Goal: Task Accomplishment & Management: Manage account settings

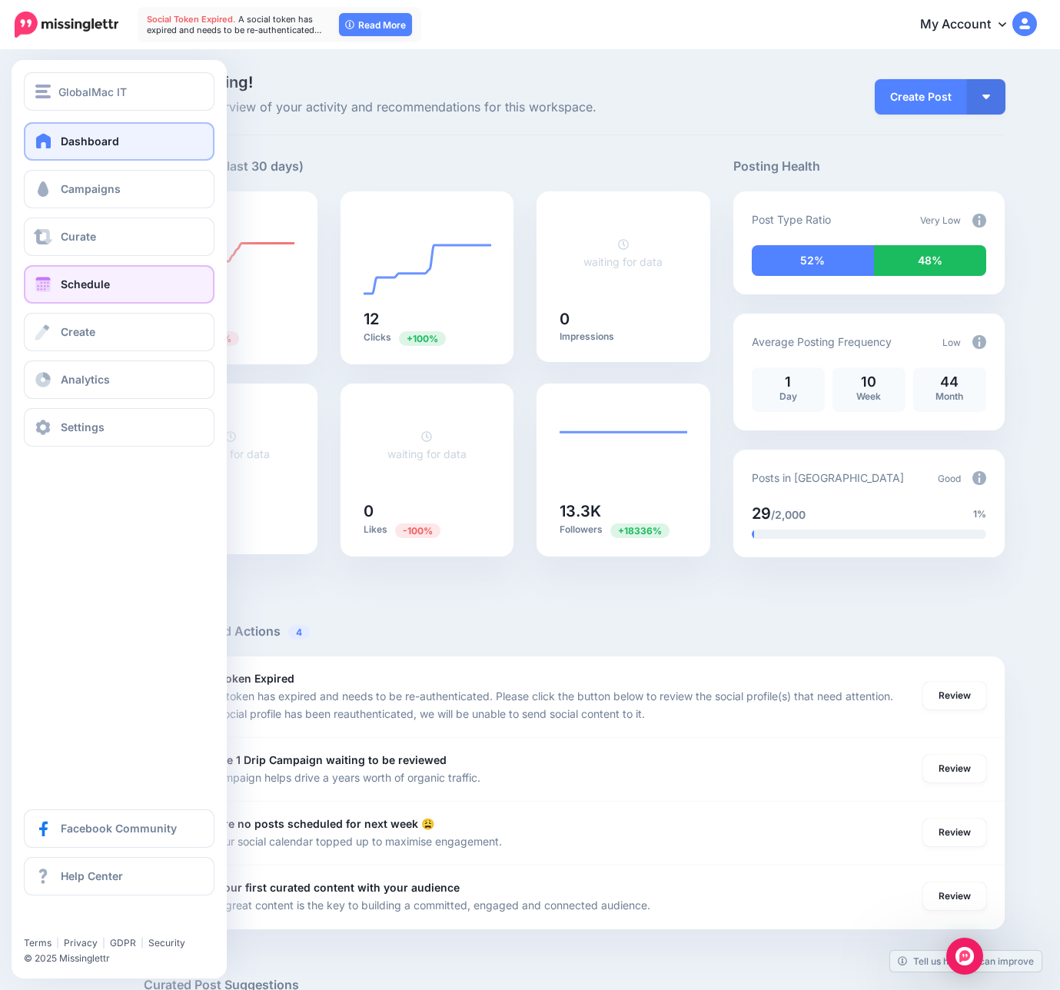
click at [86, 273] on link "Schedule" at bounding box center [119, 284] width 191 height 38
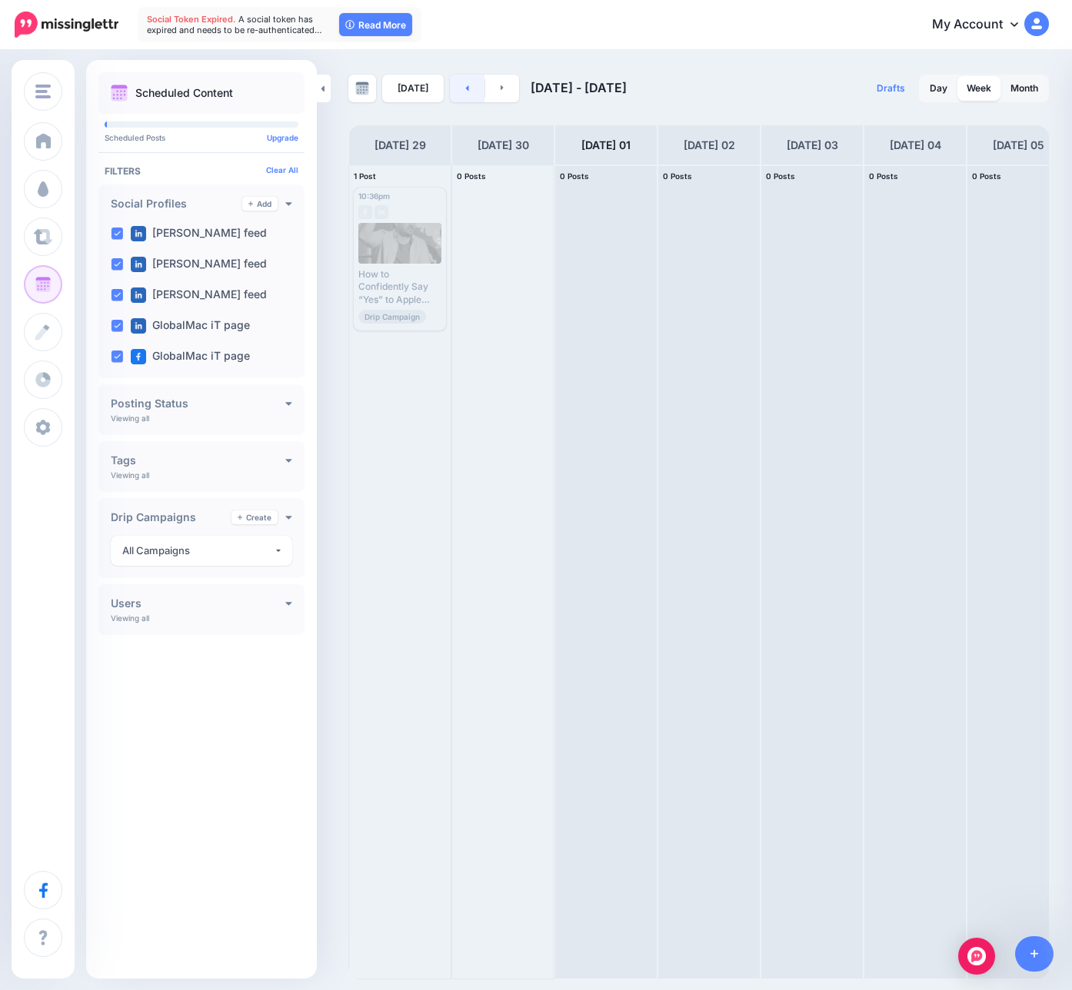
click at [461, 92] on link at bounding box center [467, 89] width 35 height 28
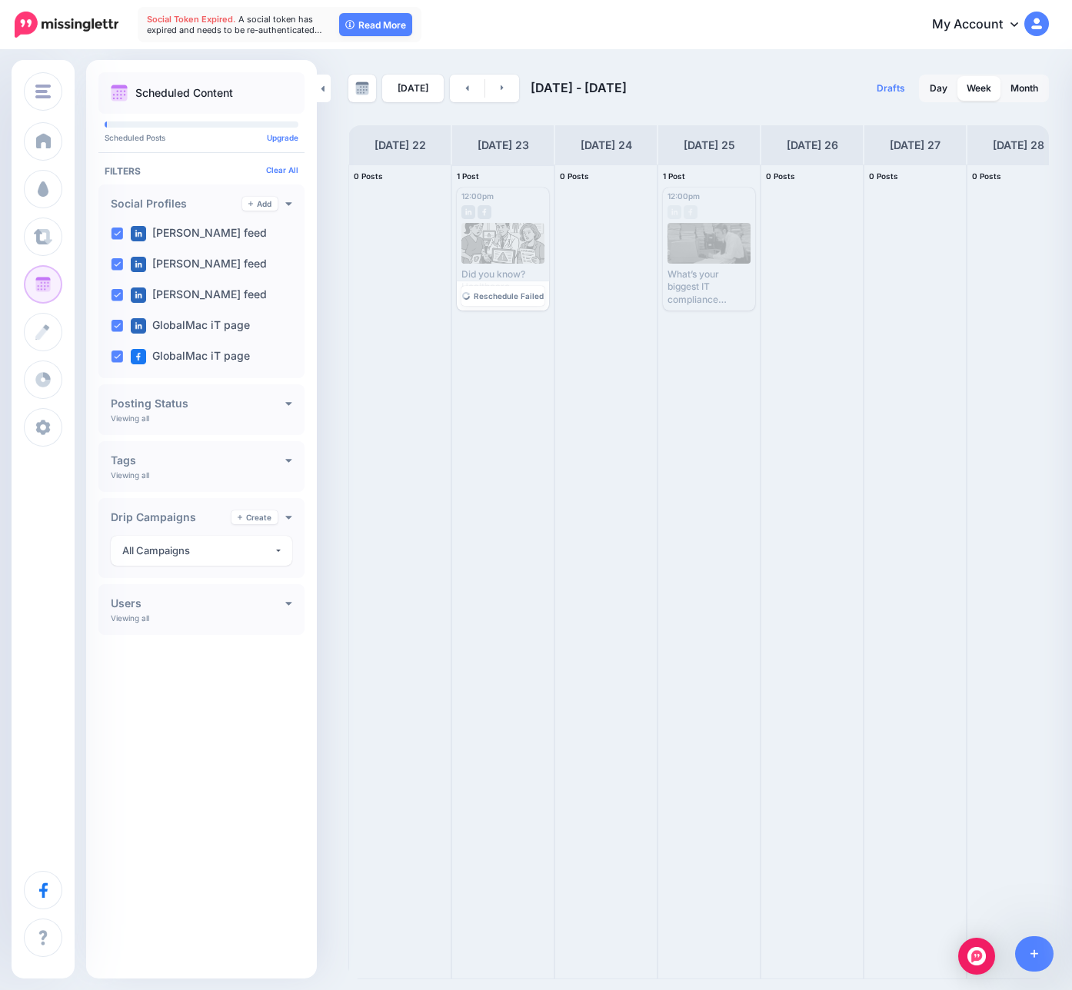
click at [499, 268] on div "Did you know? Healthcare organizations face fines of up to $1.5M annually for H…" at bounding box center [502, 287] width 83 height 38
click at [511, 211] on div at bounding box center [502, 208] width 83 height 14
click at [507, 247] on div at bounding box center [503, 243] width 84 height 41
click at [510, 245] on div at bounding box center [503, 243] width 84 height 41
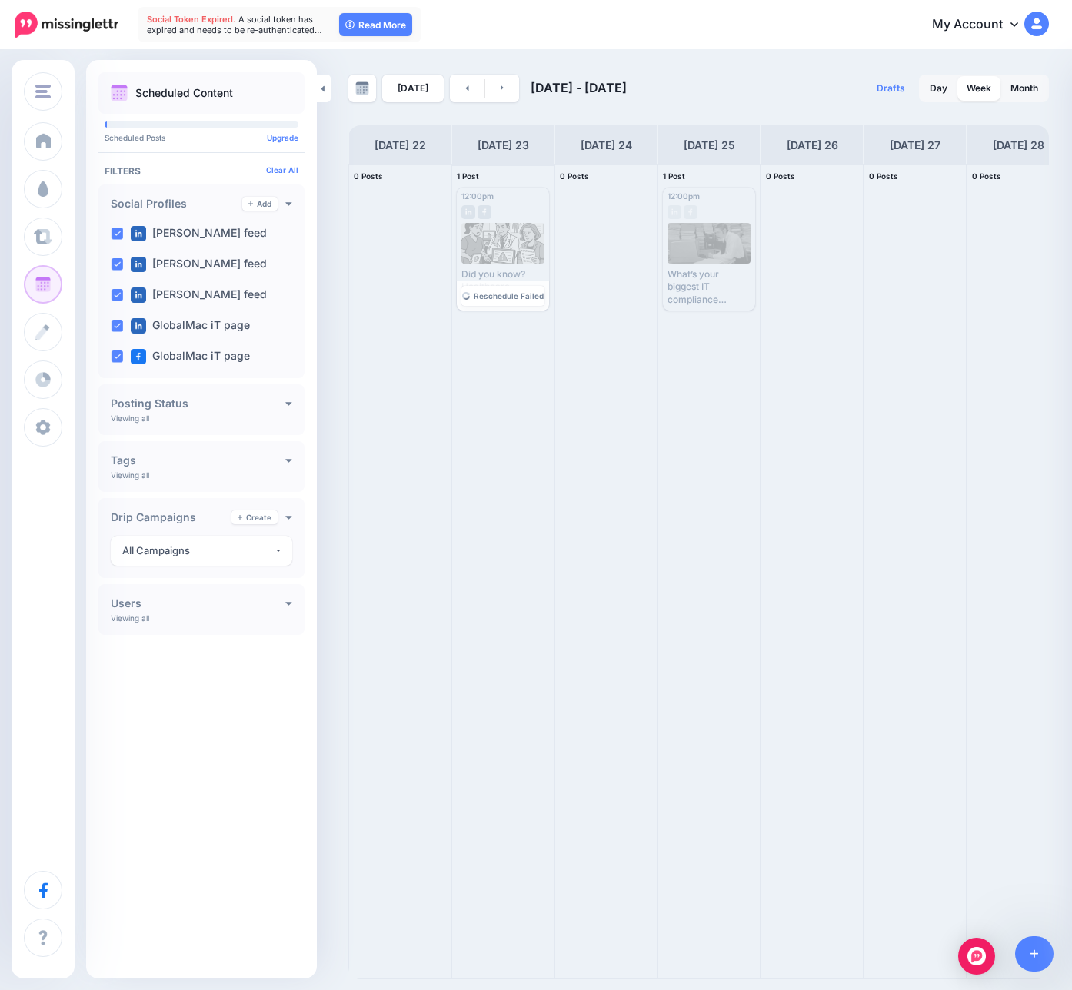
click at [497, 228] on div at bounding box center [503, 243] width 84 height 41
click at [497, 234] on div at bounding box center [503, 243] width 84 height 41
click at [498, 245] on div at bounding box center [503, 243] width 84 height 41
click at [499, 245] on div at bounding box center [503, 243] width 84 height 41
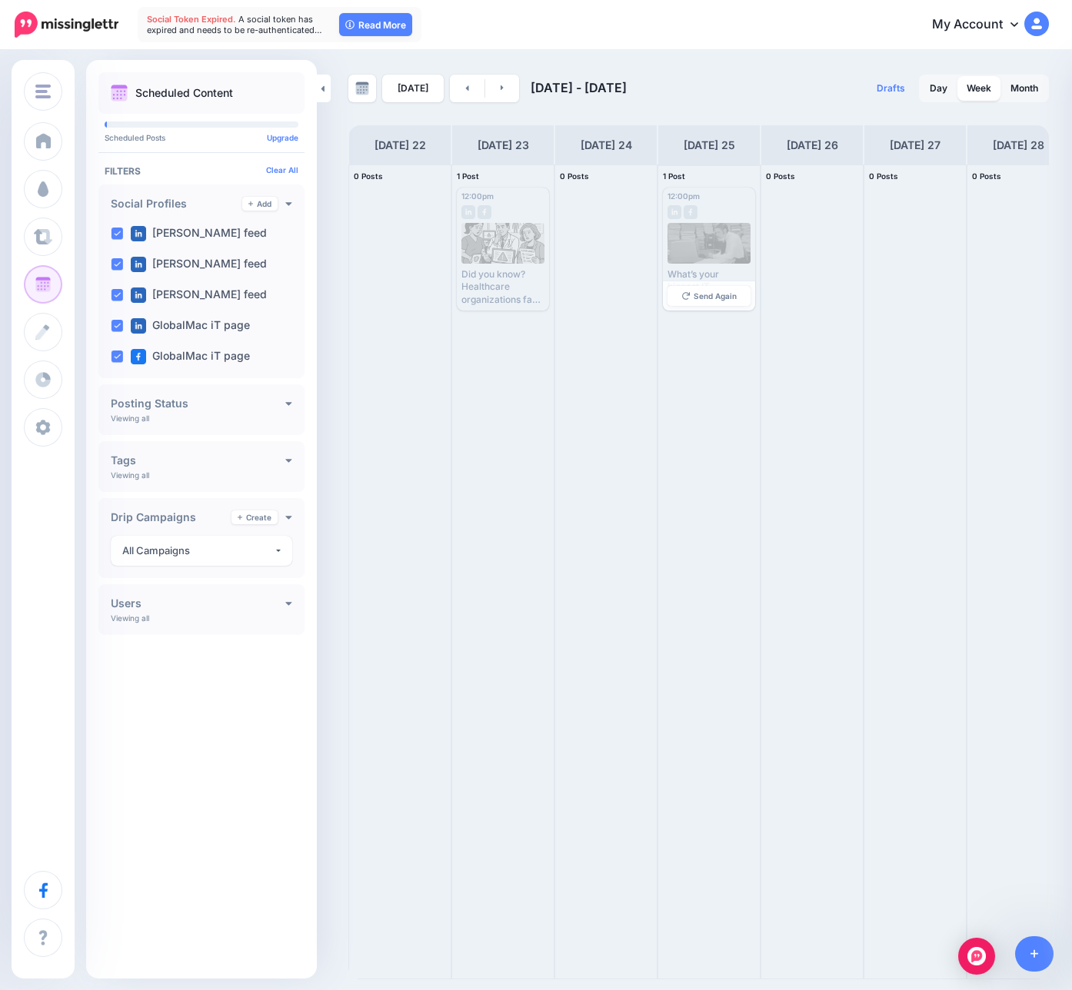
click at [701, 261] on div at bounding box center [709, 243] width 84 height 41
click at [449, 228] on div at bounding box center [399, 571] width 101 height 813
click at [471, 233] on div at bounding box center [503, 243] width 84 height 41
click at [478, 233] on div at bounding box center [503, 243] width 84 height 41
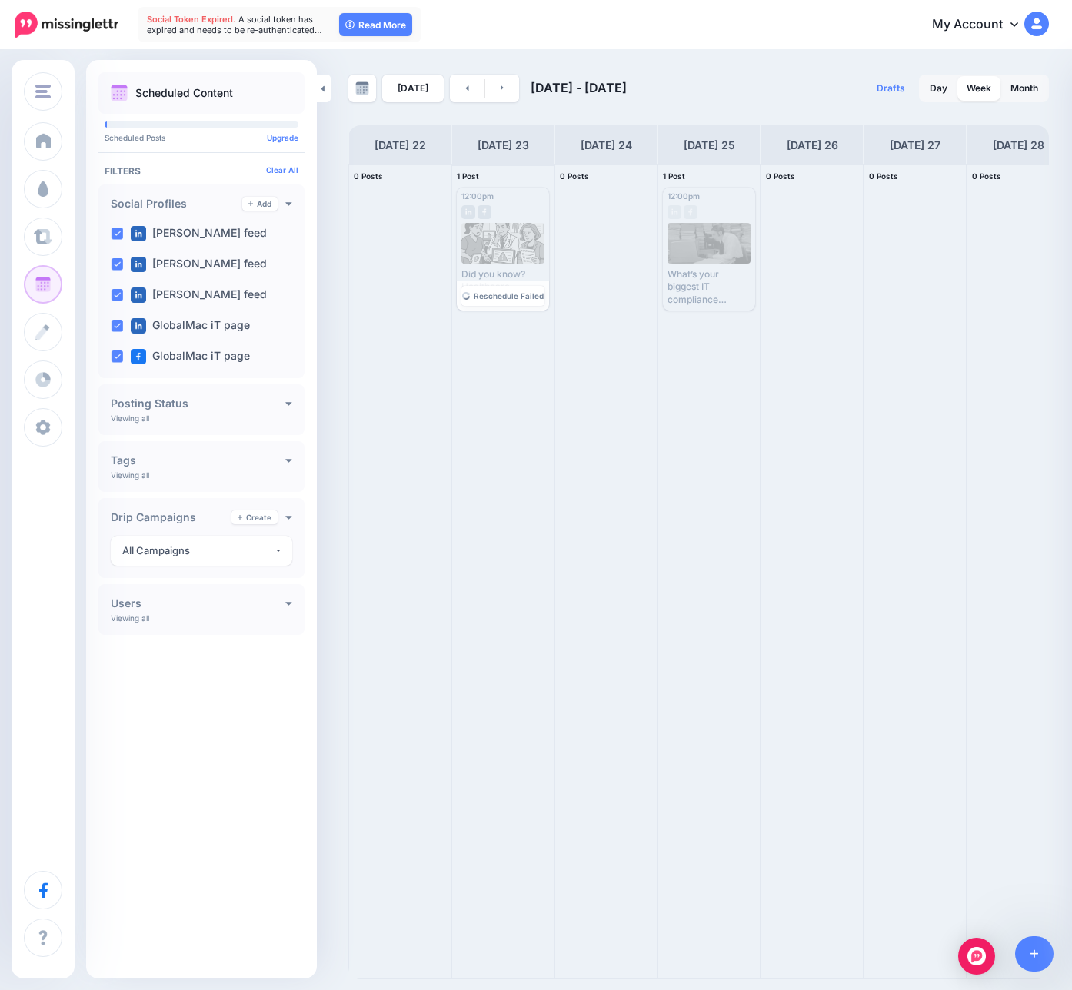
click at [478, 235] on div at bounding box center [503, 243] width 84 height 41
click at [505, 241] on div at bounding box center [503, 243] width 84 height 41
click at [478, 246] on div at bounding box center [503, 243] width 84 height 41
click at [1026, 96] on link "Month" at bounding box center [1024, 88] width 46 height 25
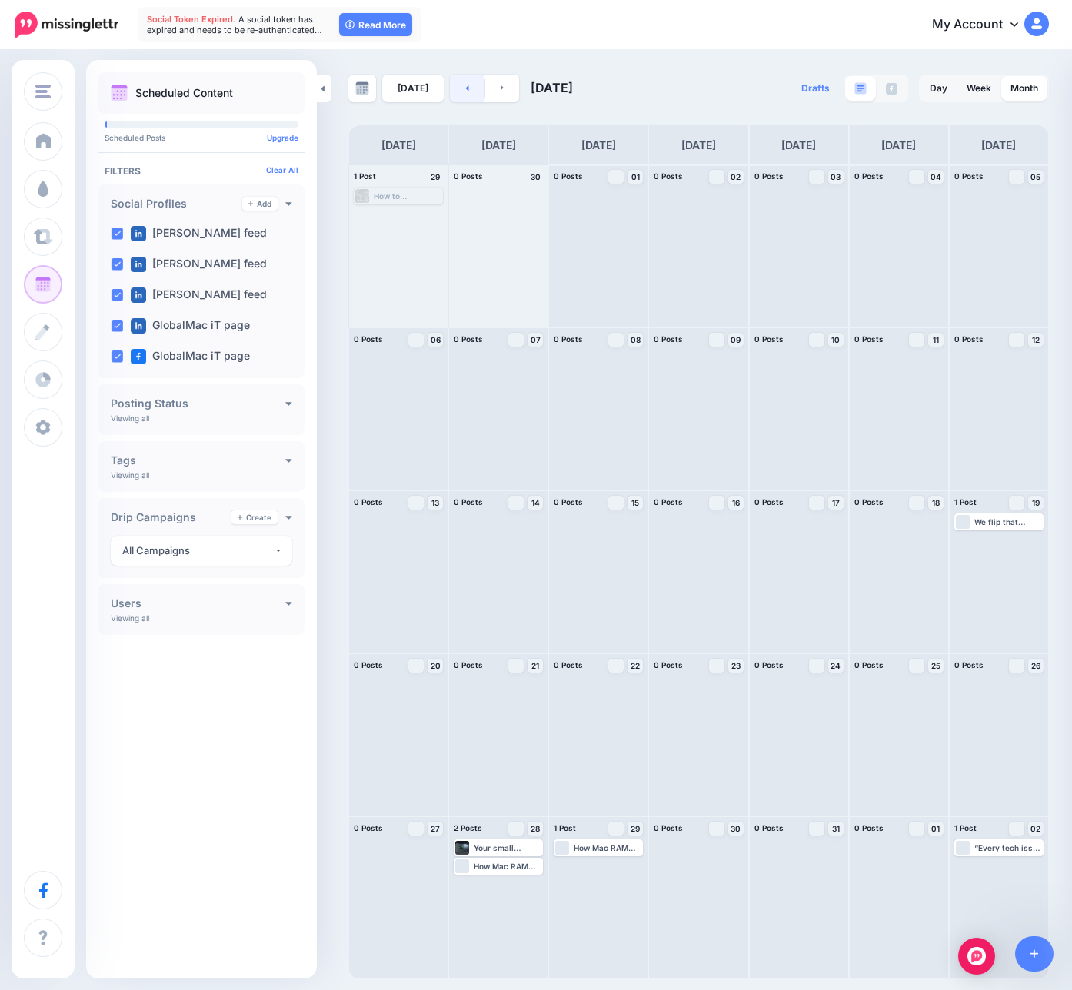
click at [470, 86] on link at bounding box center [467, 89] width 35 height 28
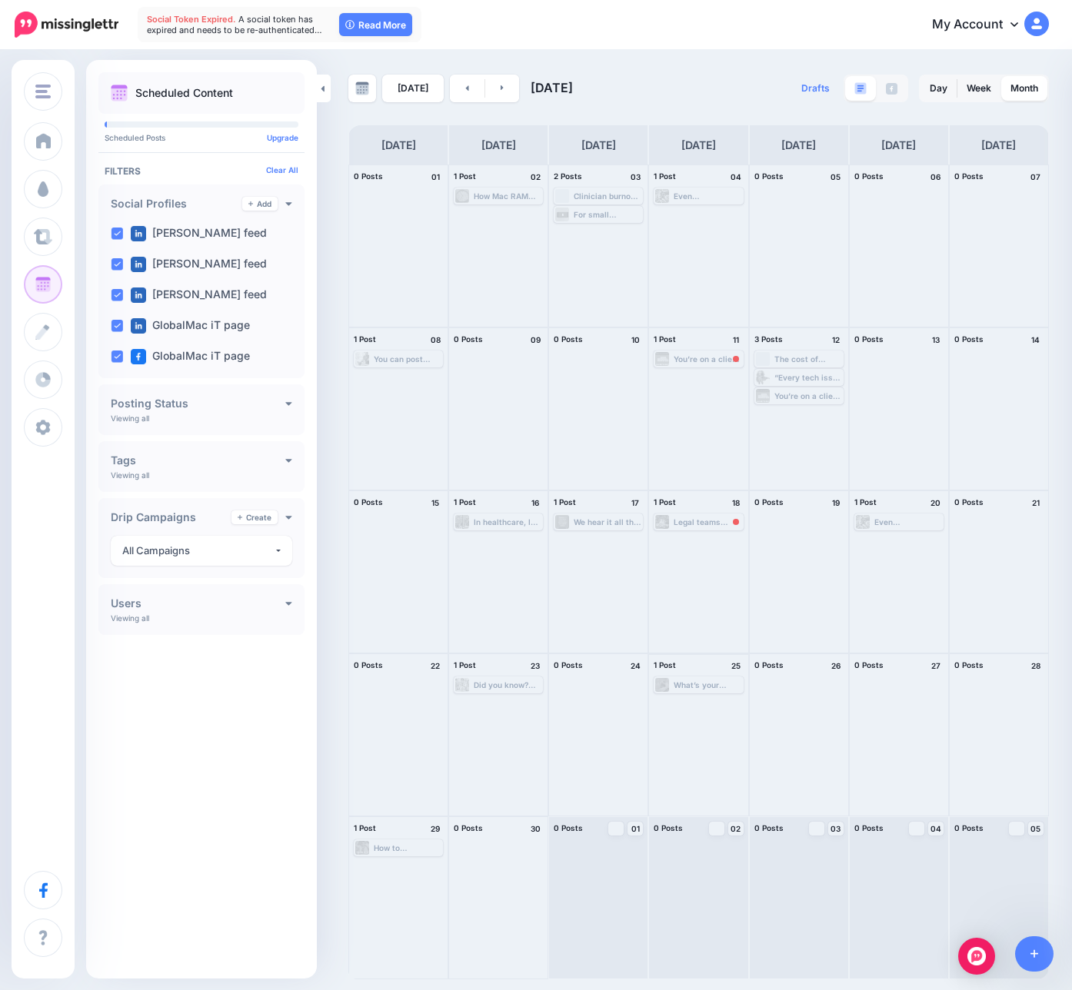
click at [695, 684] on div "What’s your biggest IT compliance headache? - Keeping up with HIPAA rules - Sec…" at bounding box center [708, 684] width 68 height 9
click at [387, 845] on div "How to Confidently Say “Yes” to Apple Clients – Without Hiring a Mac Engineer ▸…" at bounding box center [408, 847] width 68 height 9
